Goal: Transaction & Acquisition: Obtain resource

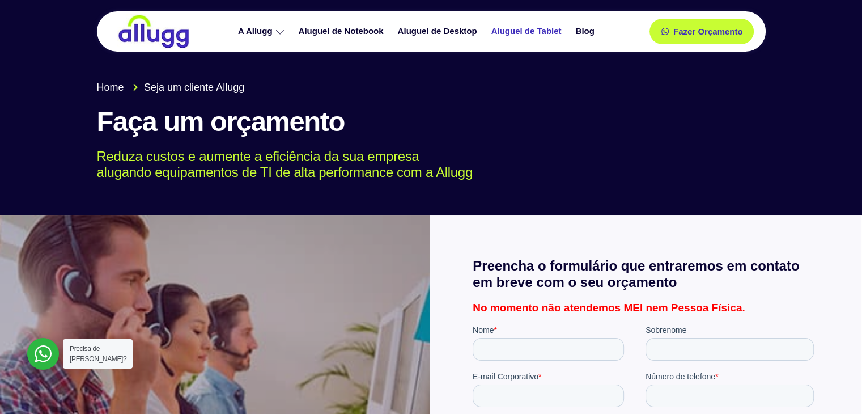
click at [528, 36] on link "Aluguel de Tablet" at bounding box center [527, 32] width 84 height 20
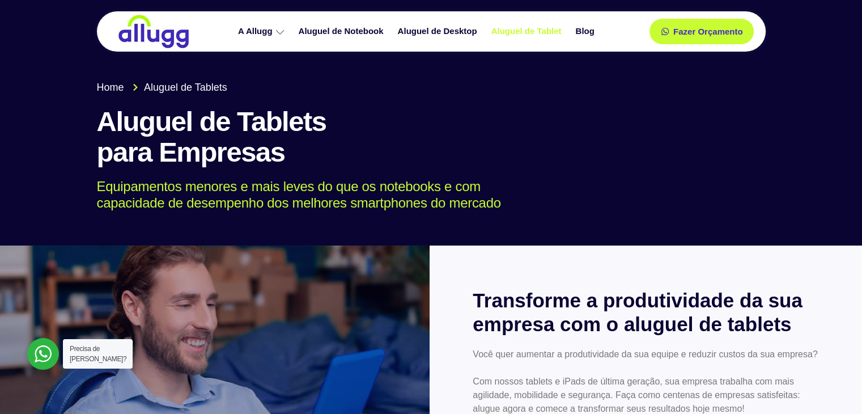
click at [516, 31] on link "Aluguel de Tablet" at bounding box center [527, 32] width 84 height 20
click at [534, 158] on h1 "Aluguel de Tablets para Empresas" at bounding box center [431, 137] width 668 height 61
click at [689, 32] on span "Fazer Orçamento" at bounding box center [707, 32] width 62 height 8
